Goal: Information Seeking & Learning: Learn about a topic

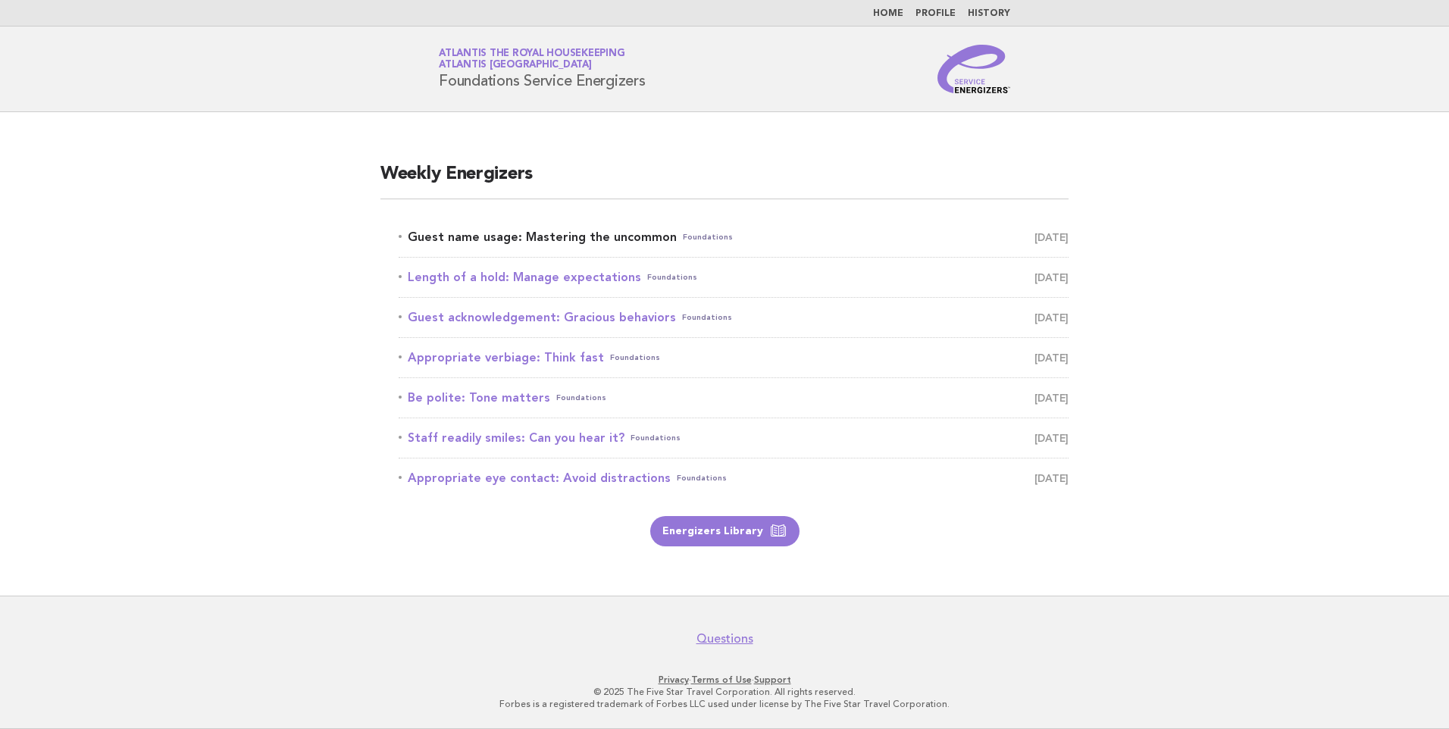
click at [600, 235] on link "Guest name usage: Mastering the uncommon Foundations [DATE]" at bounding box center [733, 237] width 670 height 21
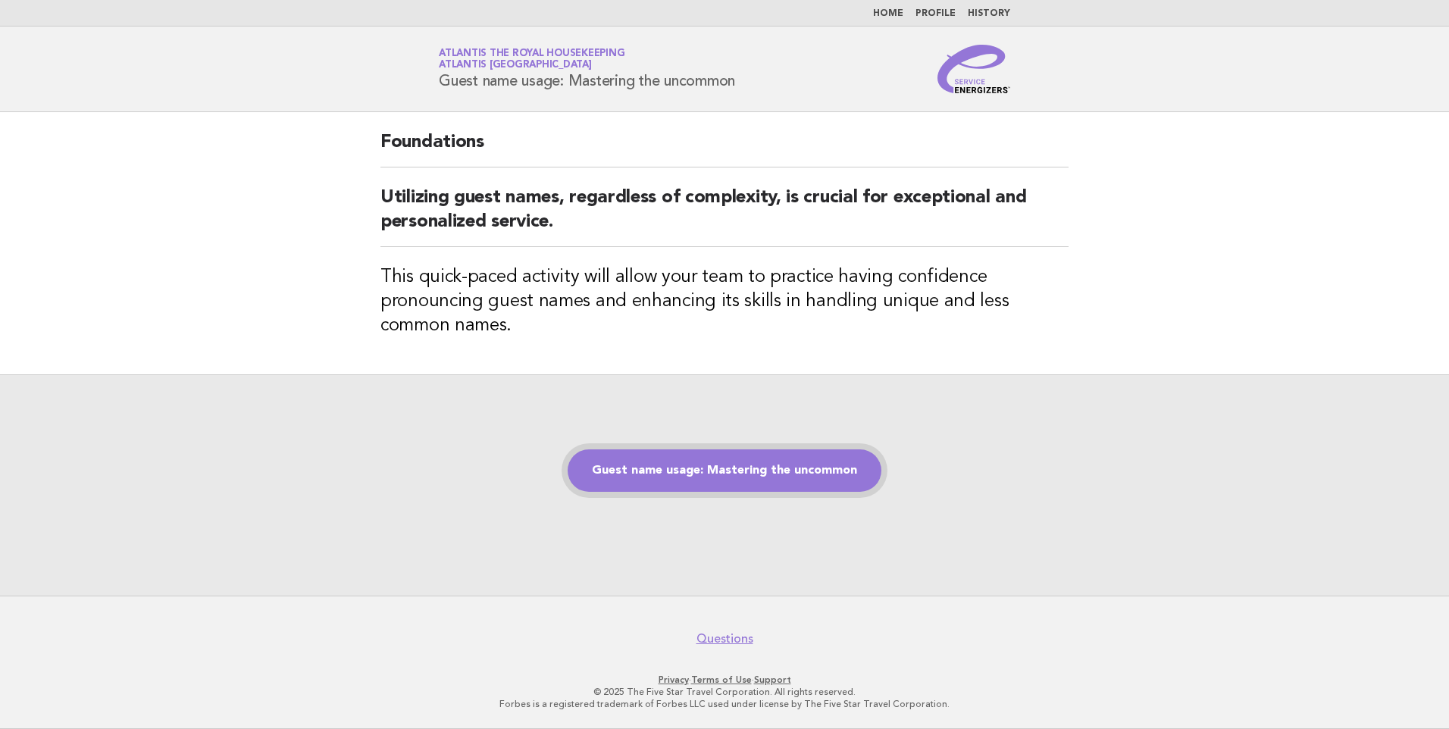
click at [729, 470] on link "Guest name usage: Mastering the uncommon" at bounding box center [724, 470] width 314 height 42
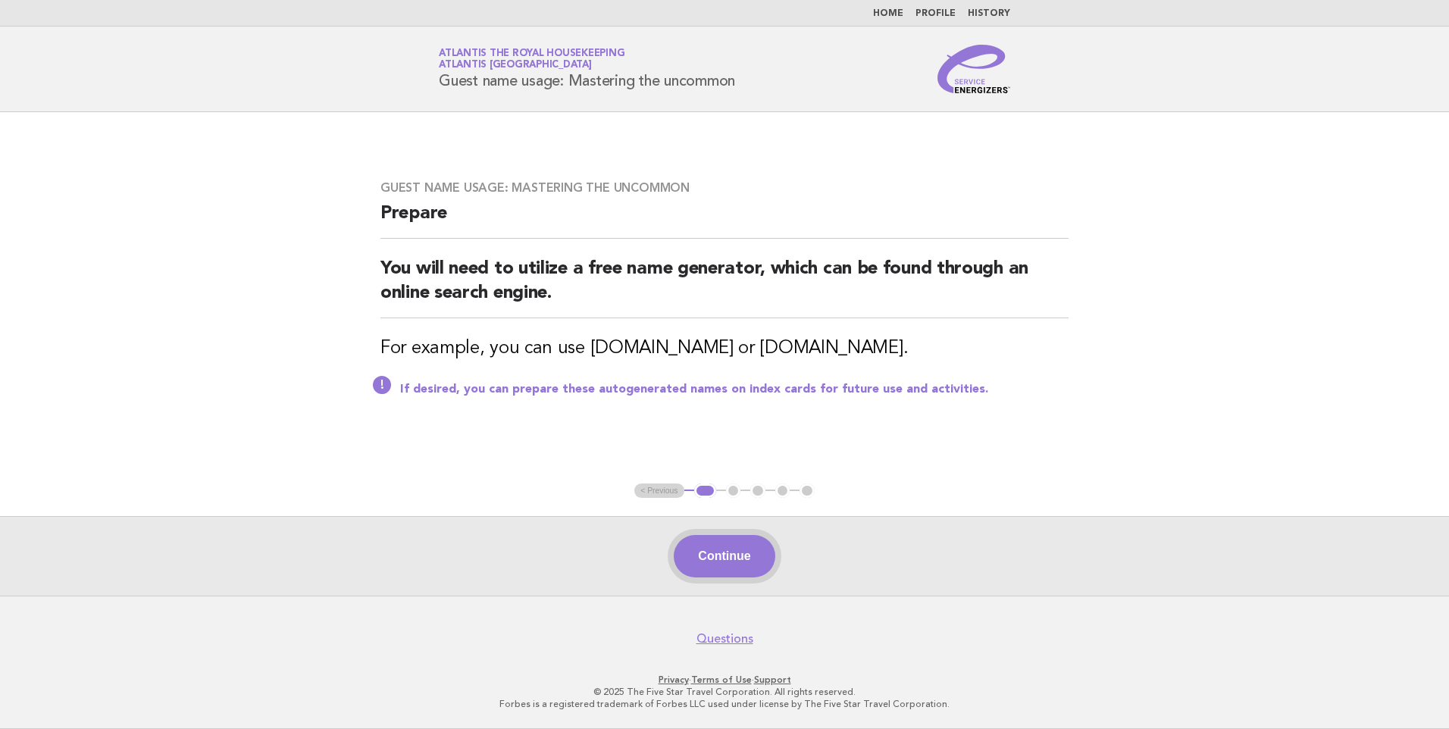
click at [720, 549] on button "Continue" at bounding box center [724, 556] width 101 height 42
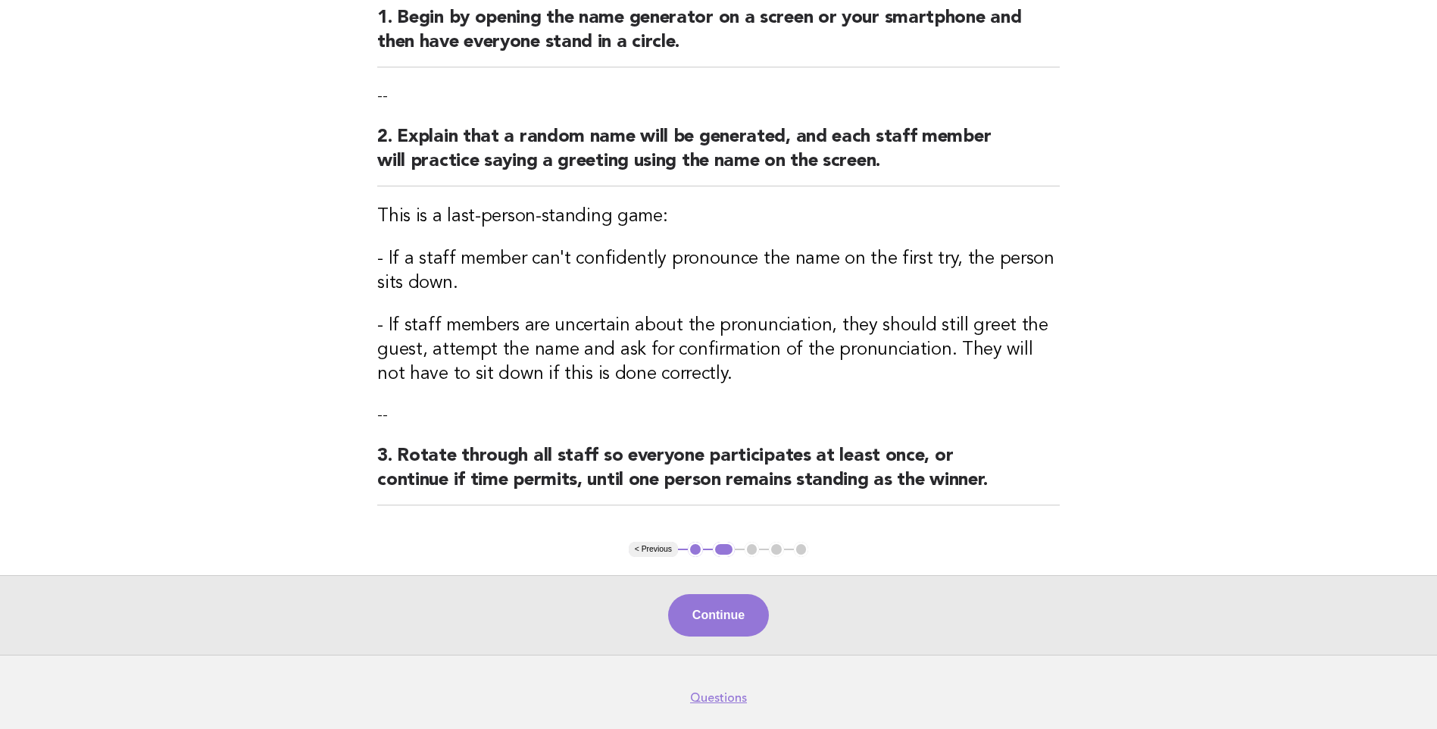
scroll to position [227, 0]
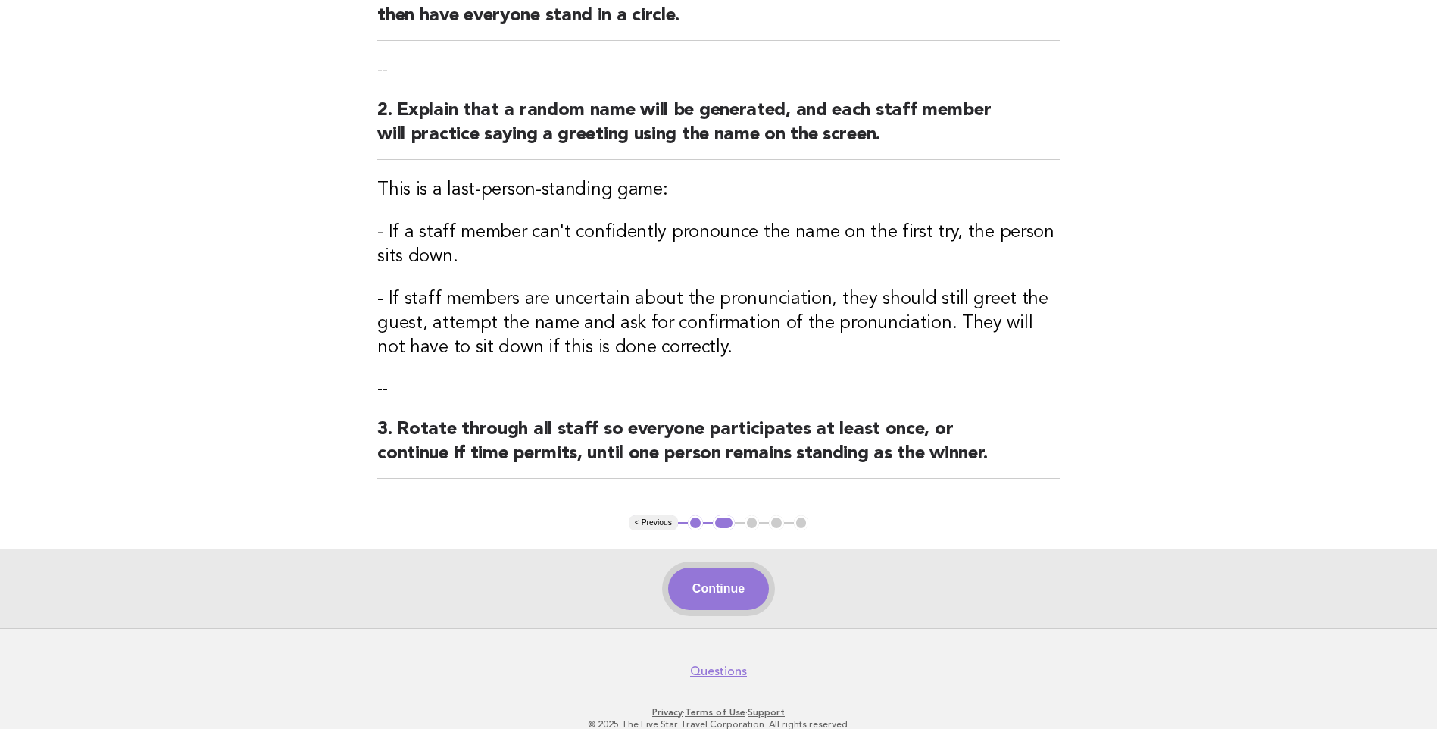
click at [727, 583] on button "Continue" at bounding box center [718, 588] width 101 height 42
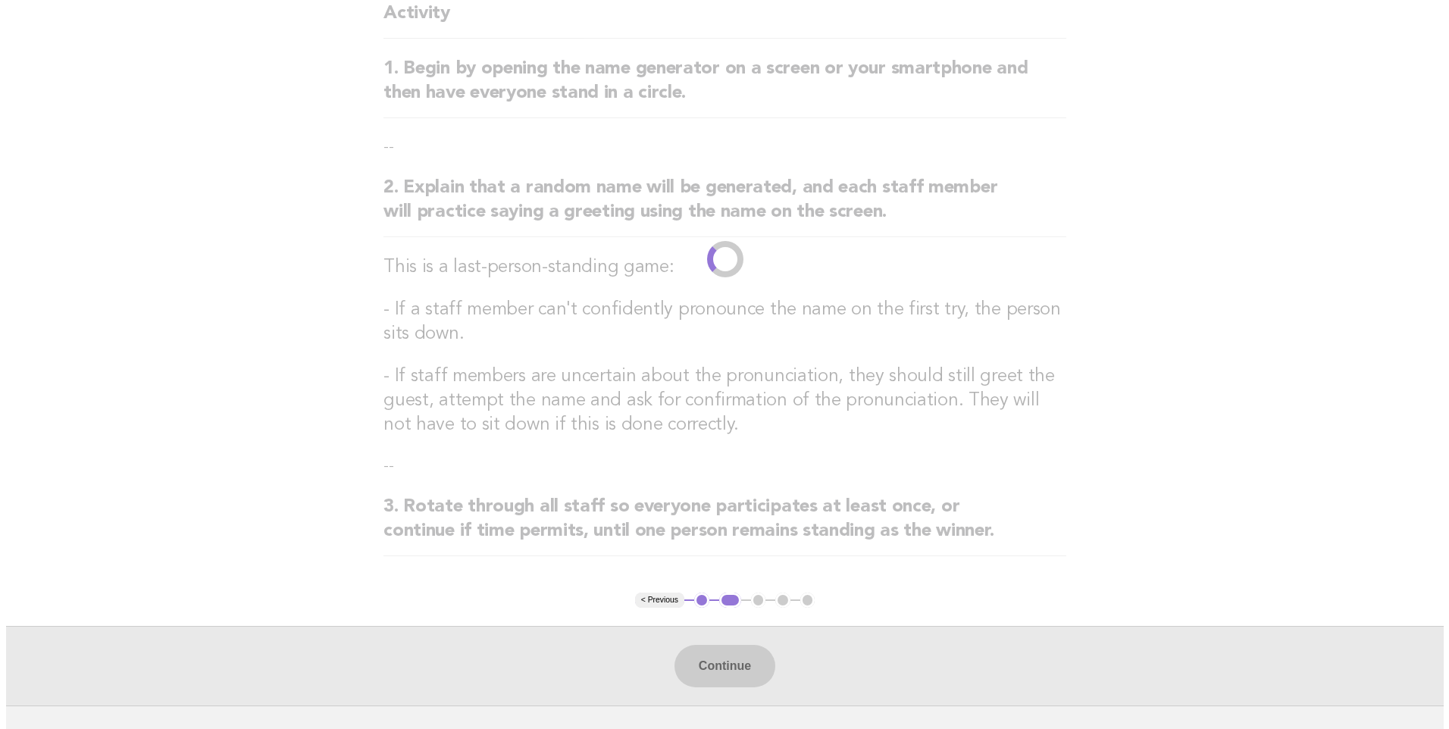
scroll to position [0, 0]
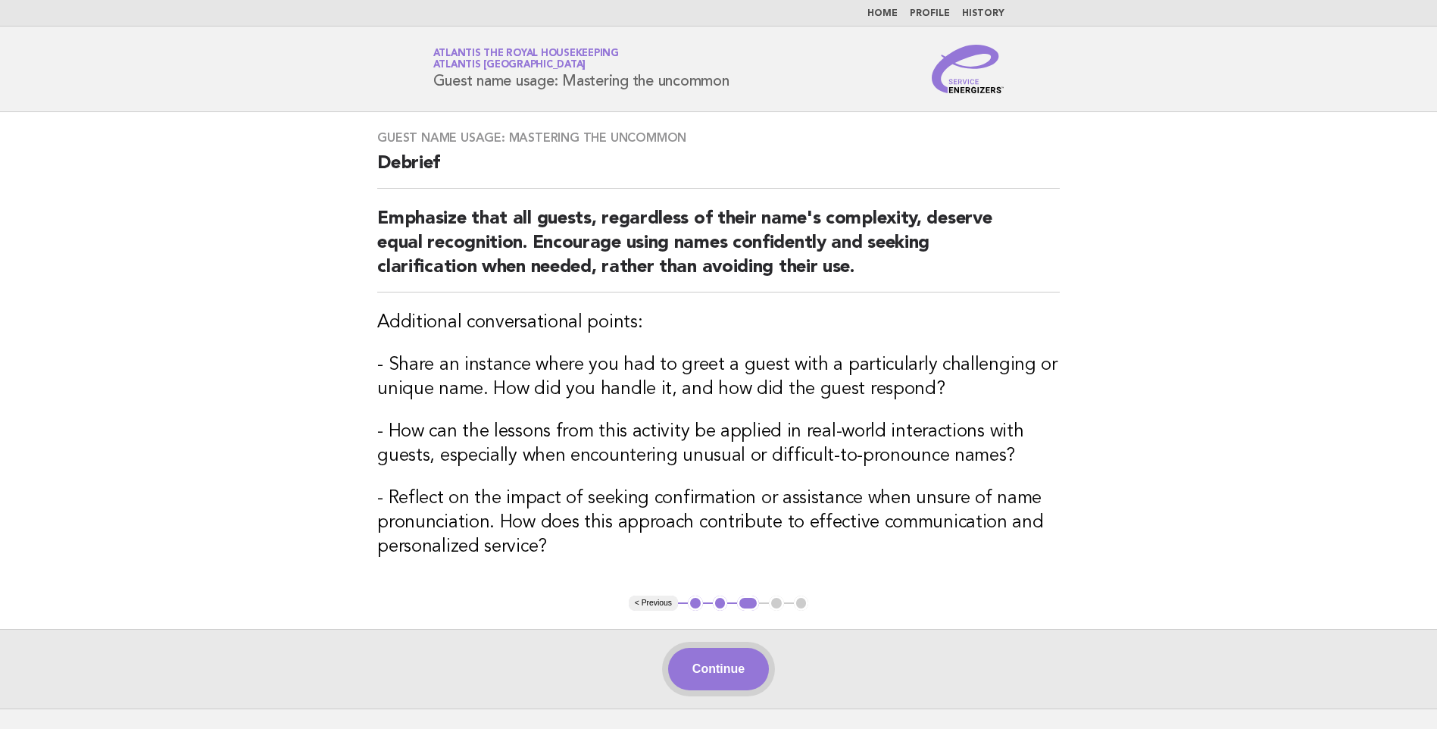
click at [715, 664] on button "Continue" at bounding box center [718, 669] width 101 height 42
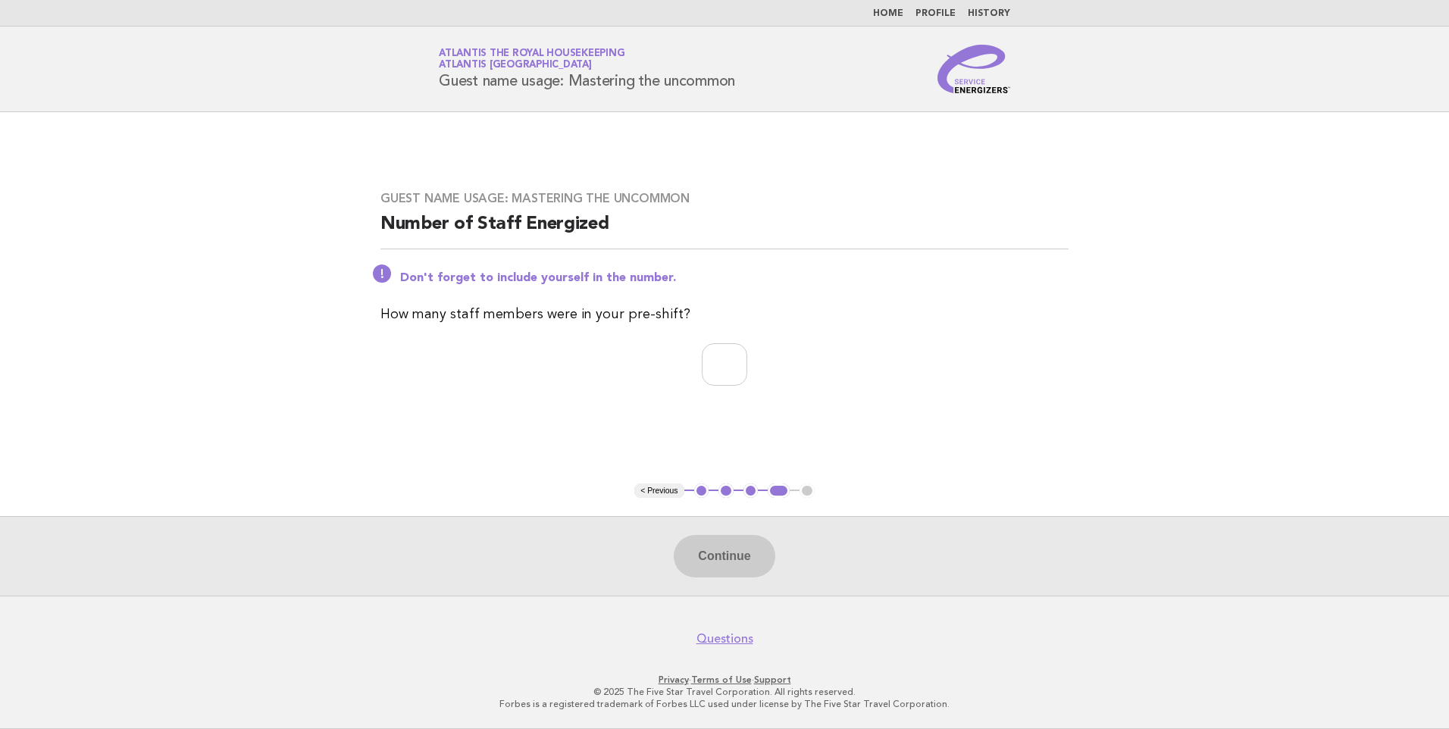
drag, startPoint x: 745, startPoint y: 81, endPoint x: 430, endPoint y: 83, distance: 315.2
click at [430, 83] on div "Service Energizers Atlantis the Royal Housekeeping Atlantis Dubai Guest name us…" at bounding box center [724, 69] width 614 height 48
copy h1 "Guest name usage: Mastering the uncommon"
